Goal: Task Accomplishment & Management: Use online tool/utility

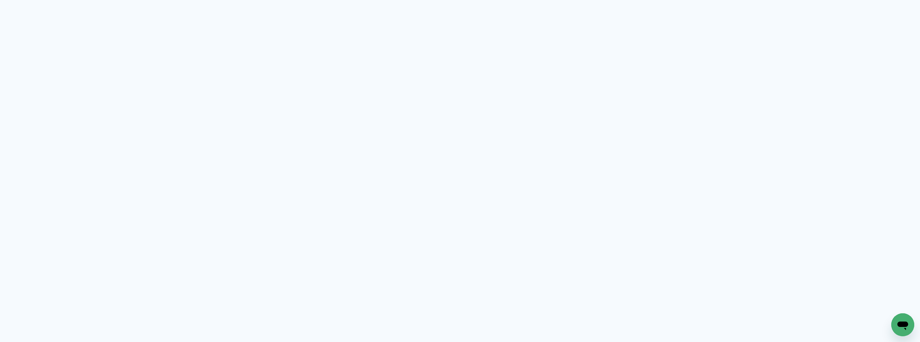
drag, startPoint x: 83, startPoint y: 38, endPoint x: 79, endPoint y: 31, distance: 8.1
click at [83, 38] on neon-animated-pages "Prosite Website + Landing pages Proof Sistema de seleção e venda de fotos Desig…" at bounding box center [460, 171] width 920 height 342
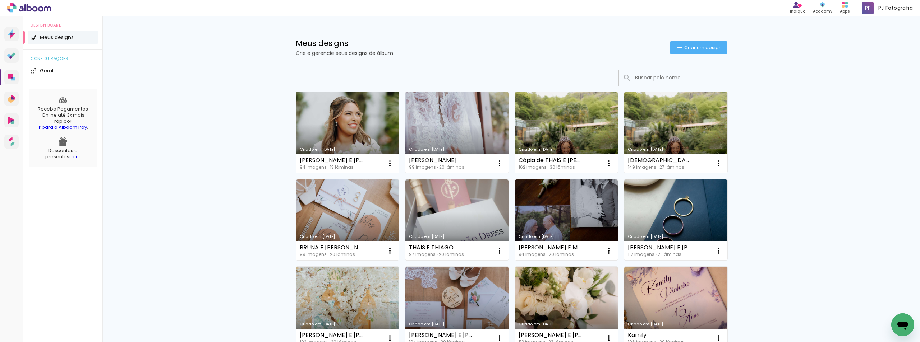
click at [378, 132] on link "Criado em [DATE]" at bounding box center [347, 132] width 103 height 81
